Goal: Information Seeking & Learning: Learn about a topic

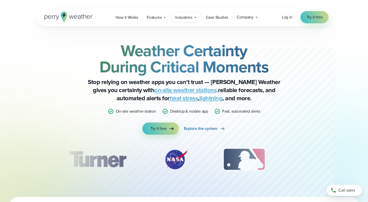
click at [189, 19] on span "Industries" at bounding box center [183, 17] width 17 height 6
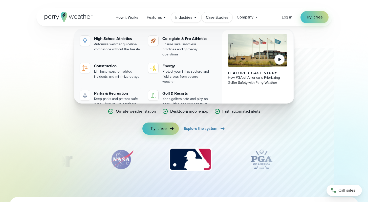
click at [212, 22] on link "Case Studies" at bounding box center [217, 17] width 31 height 10
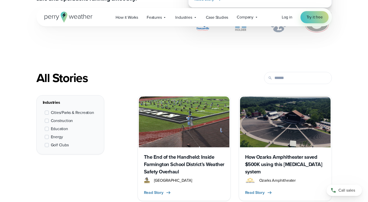
scroll to position [156, 0]
click at [58, 128] on span "Education" at bounding box center [59, 129] width 17 height 6
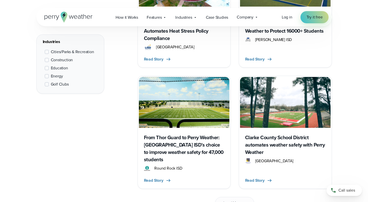
scroll to position [785, 0]
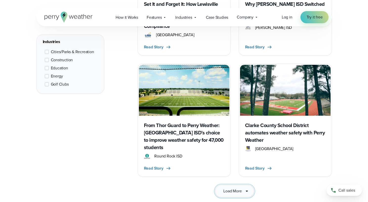
click at [240, 188] on span "Load More" at bounding box center [233, 191] width 18 height 6
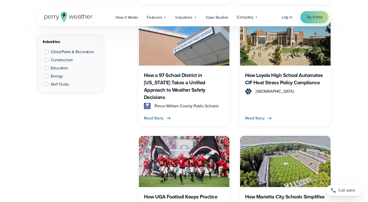
scroll to position [1155, 0]
